Goal: Information Seeking & Learning: Learn about a topic

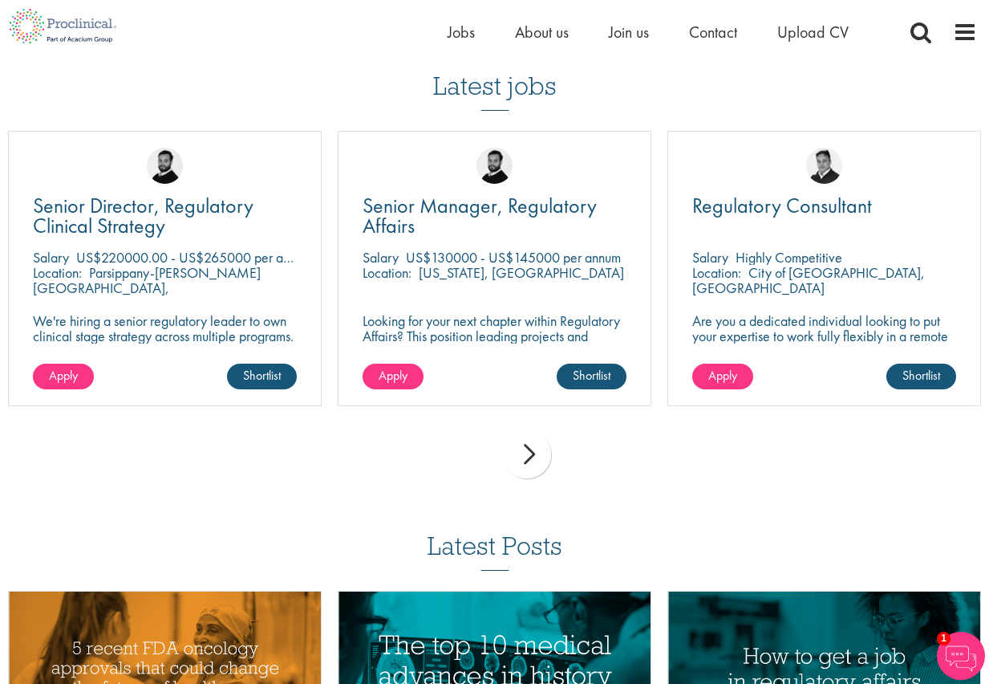
scroll to position [1765, 0]
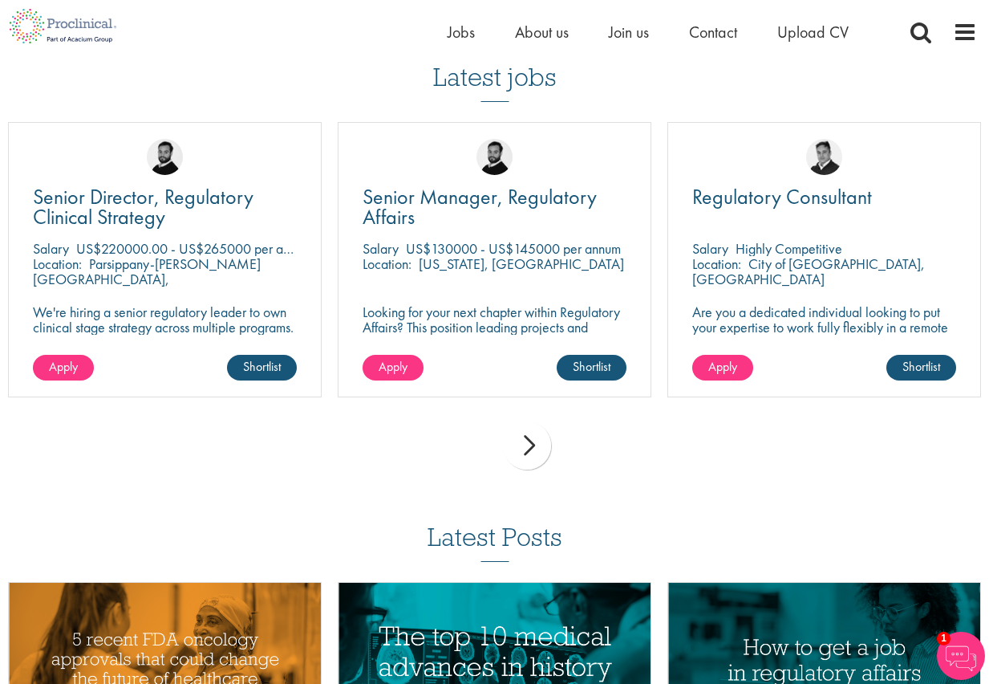
click at [533, 424] on div "next" at bounding box center [527, 445] width 48 height 48
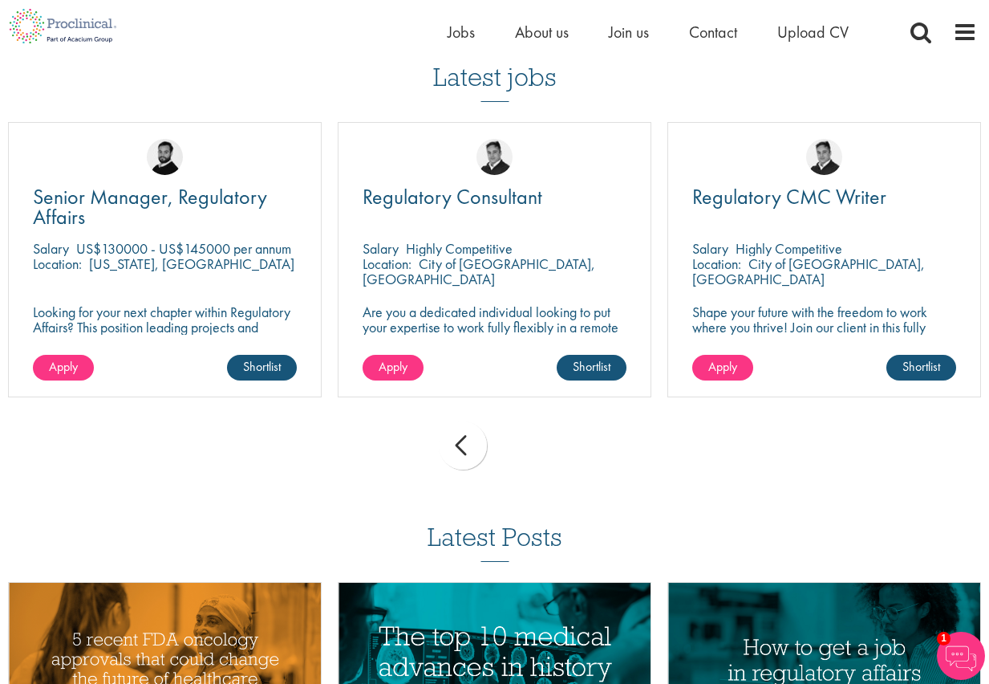
click at [465, 428] on div "prev" at bounding box center [463, 445] width 48 height 48
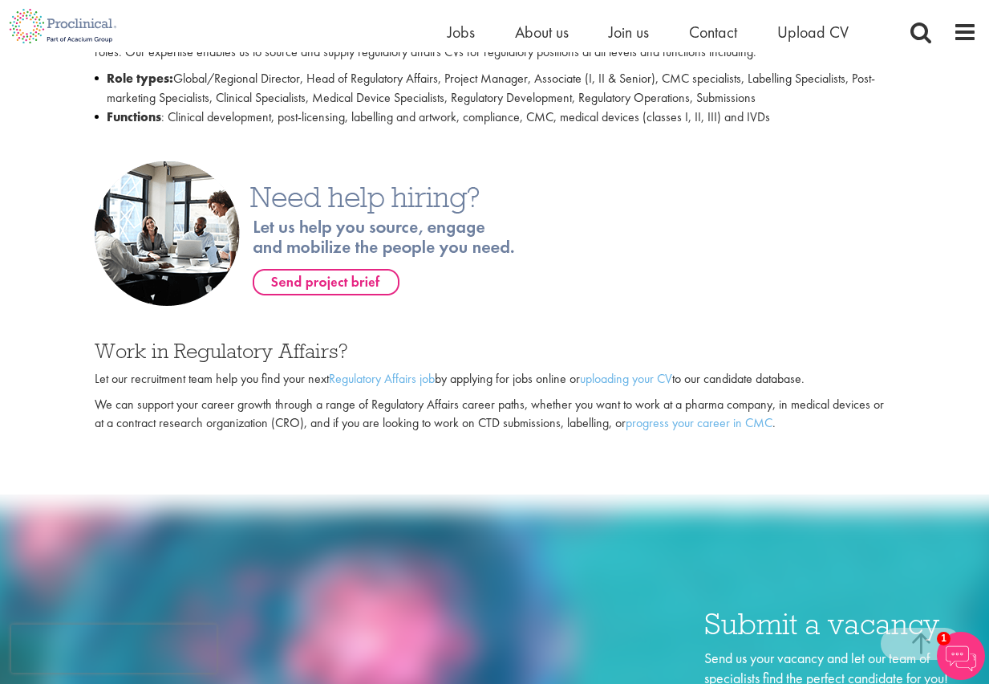
scroll to position [834, 0]
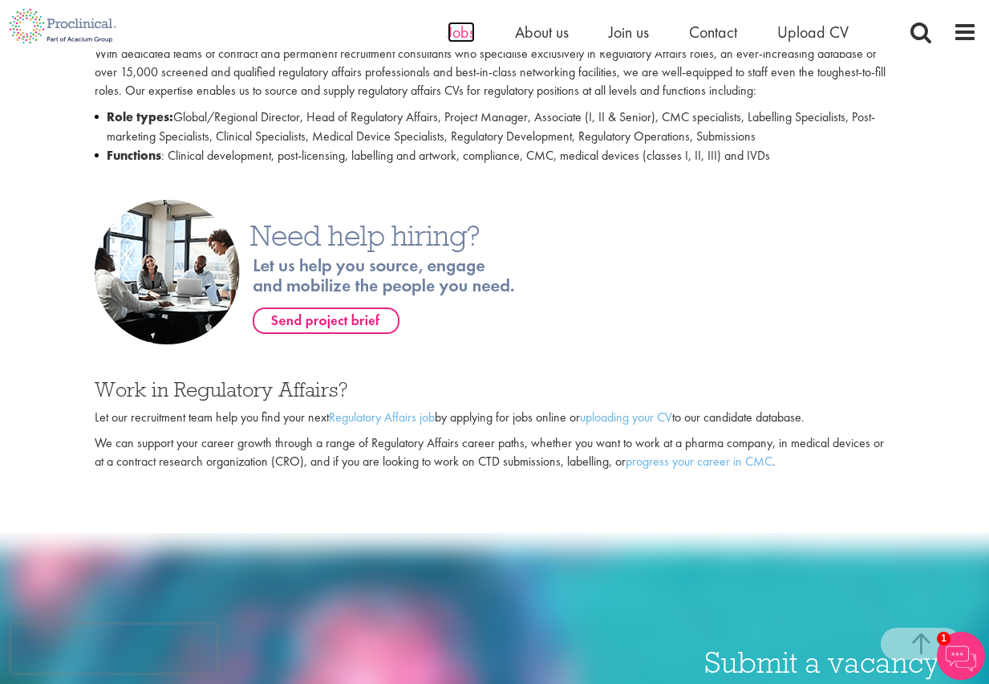
click at [469, 26] on span "Jobs" at bounding box center [461, 32] width 27 height 21
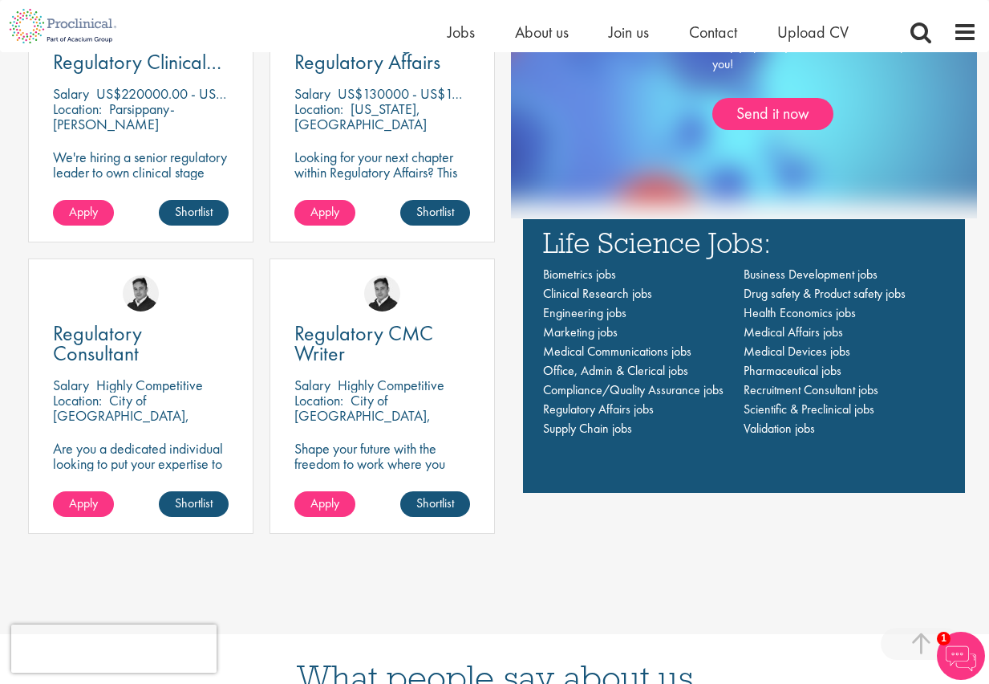
scroll to position [1204, 0]
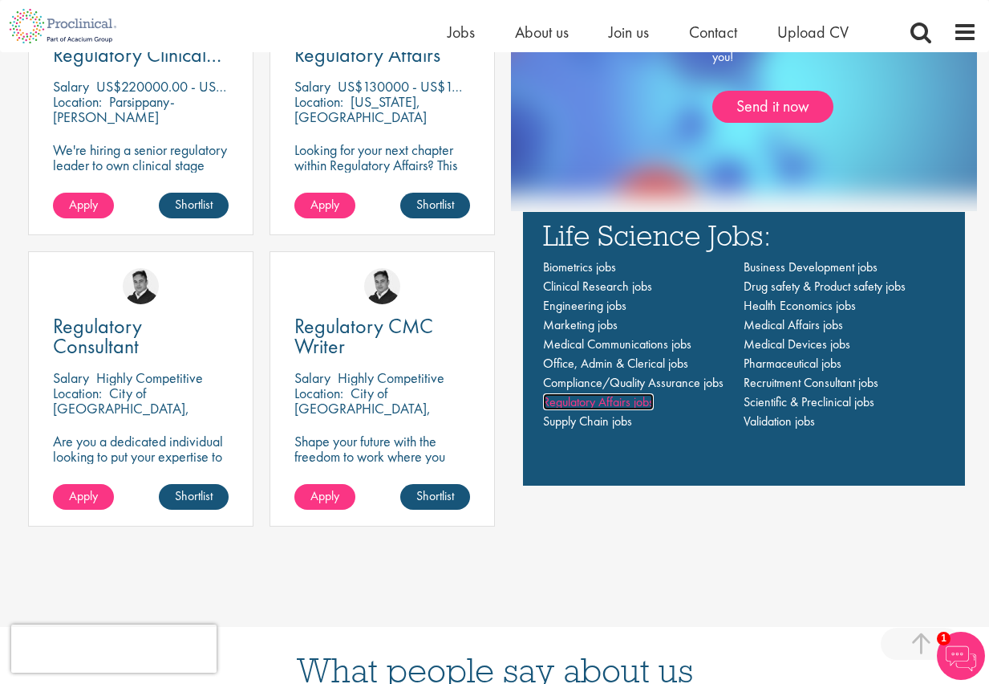
click at [640, 405] on span "Regulatory Affairs jobs" at bounding box center [598, 401] width 111 height 17
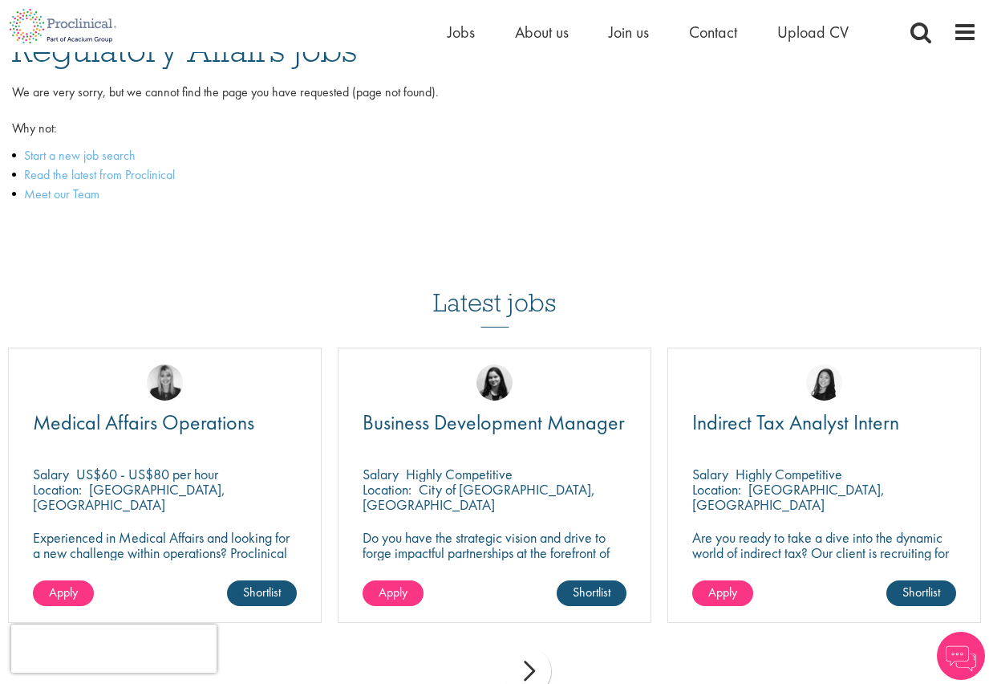
scroll to position [160, 0]
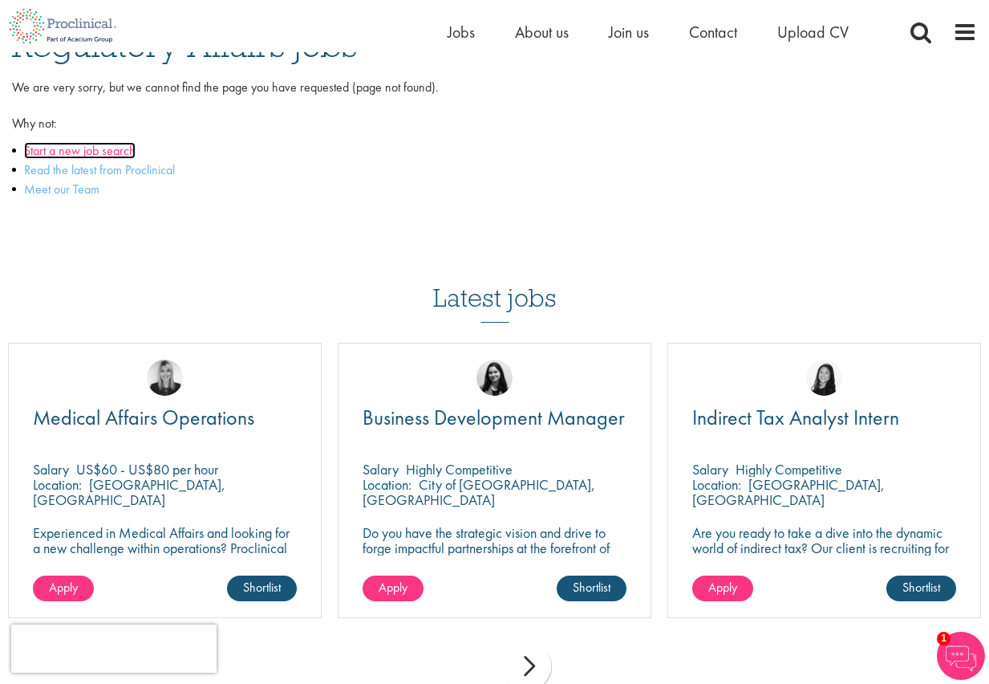
click at [73, 152] on link "Start a new job search" at bounding box center [80, 150] width 112 height 17
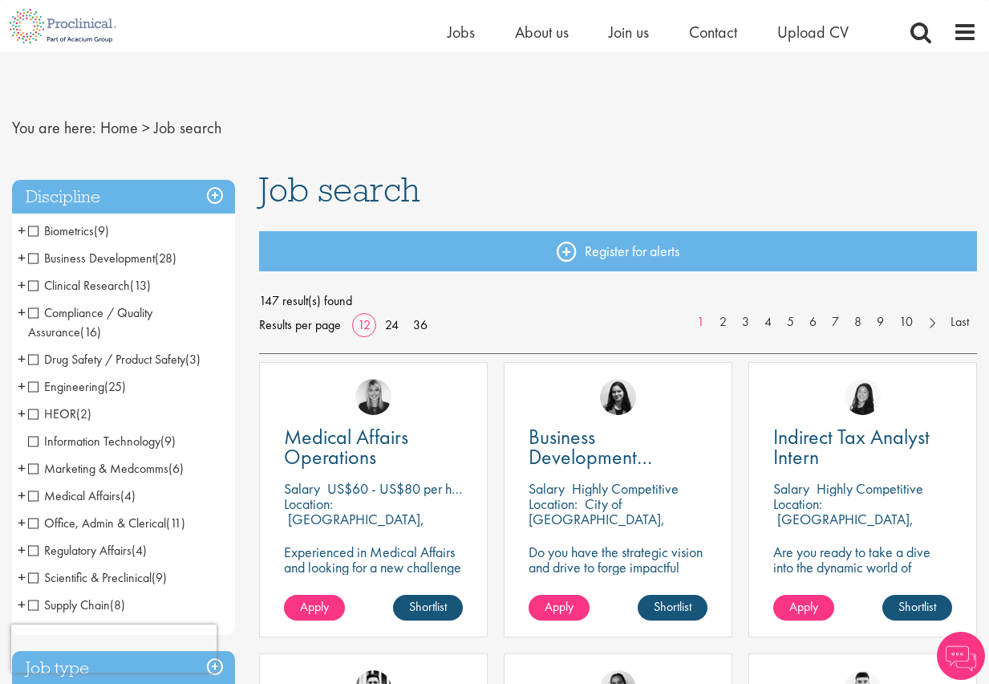
scroll to position [80, 0]
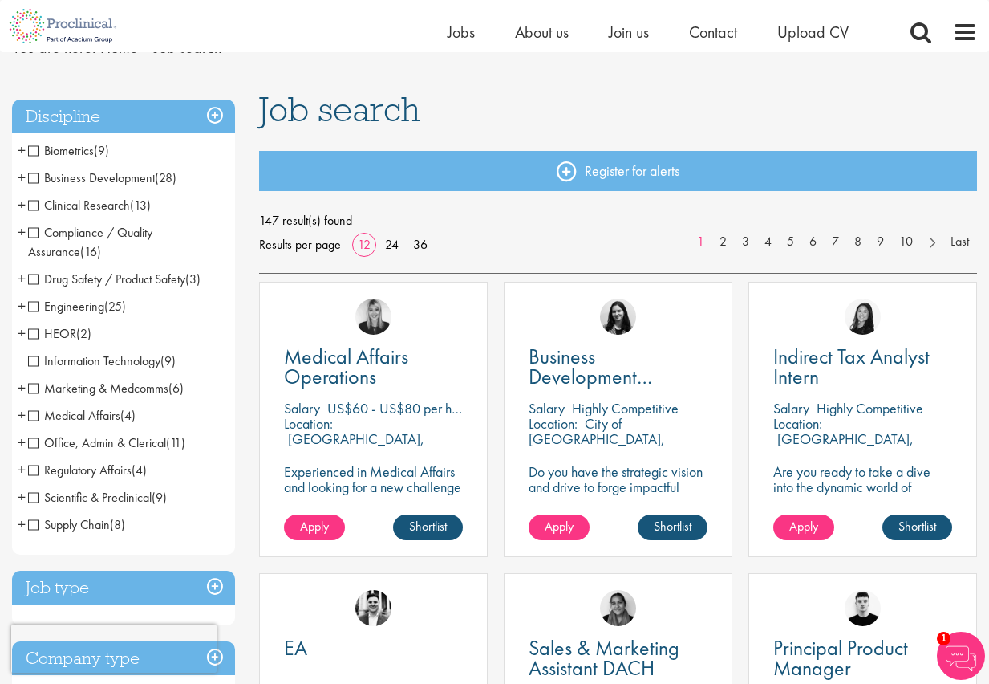
click at [35, 206] on span "Clinical Research" at bounding box center [79, 205] width 102 height 17
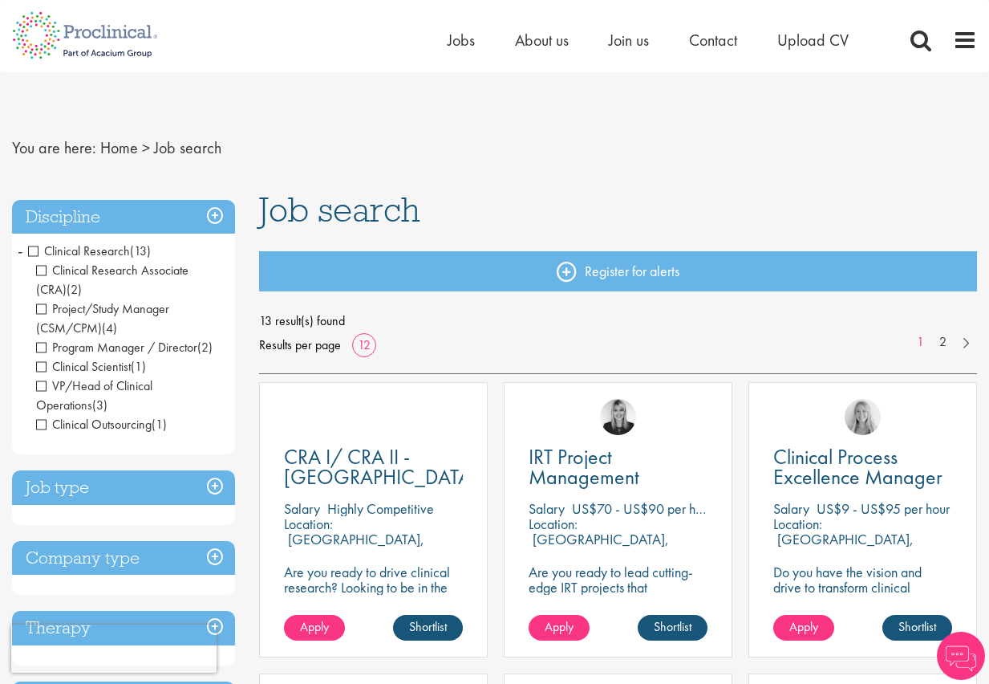
click at [35, 254] on span "Clinical Research" at bounding box center [79, 250] width 102 height 17
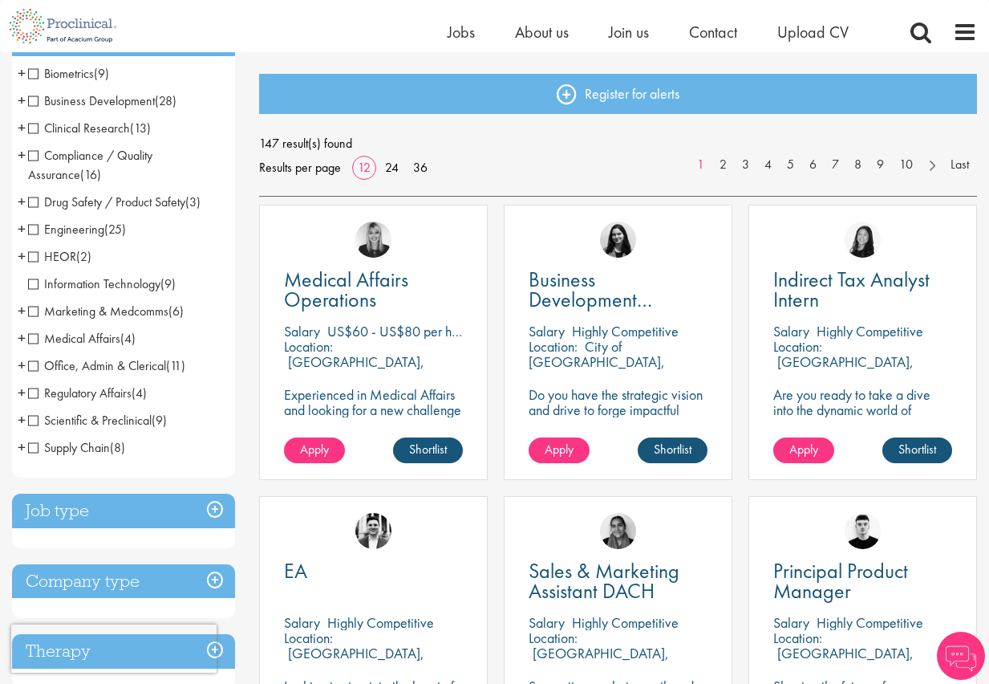
scroll to position [160, 0]
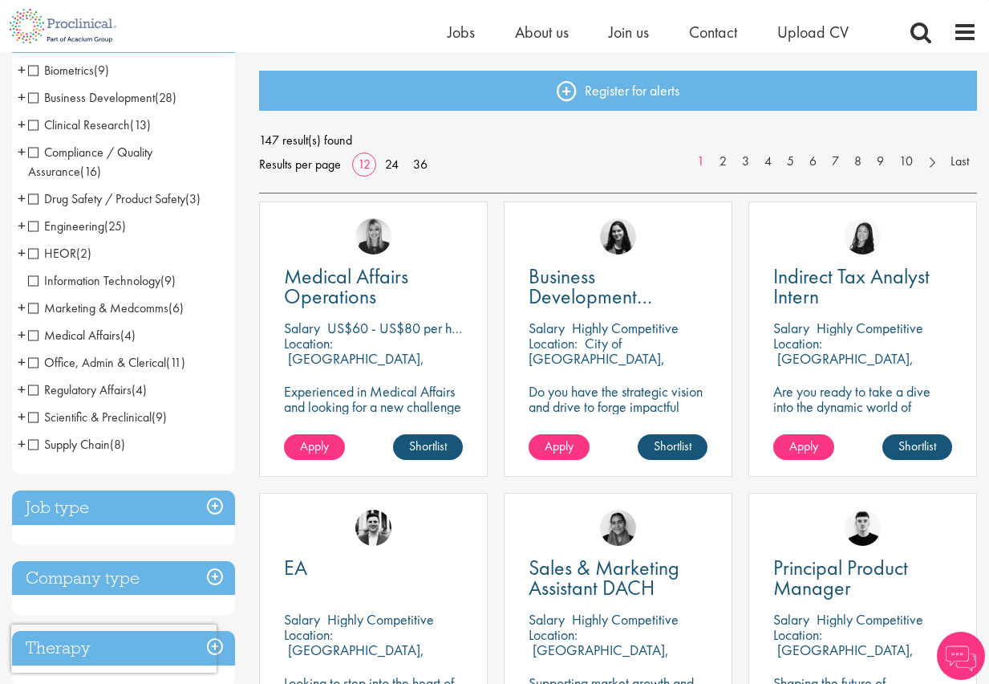
click at [35, 392] on span "Regulatory Affairs" at bounding box center [80, 389] width 104 height 17
